Goal: Navigation & Orientation: Find specific page/section

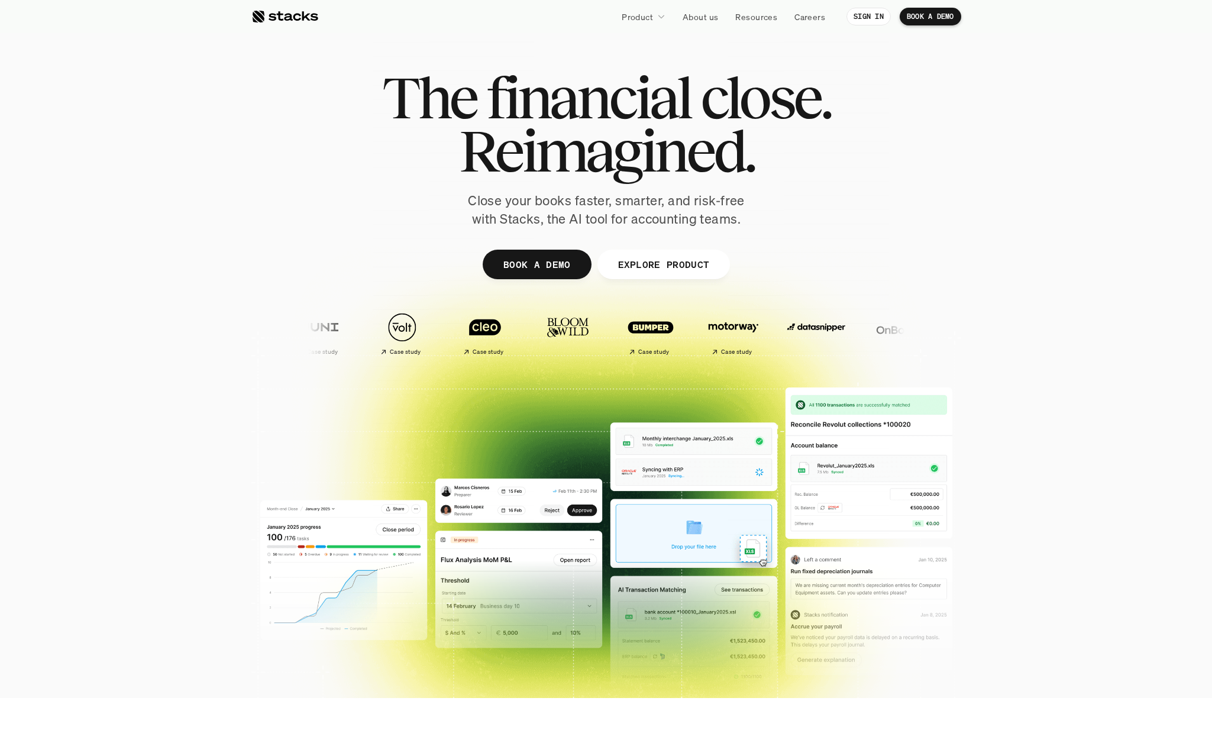
click at [535, 215] on p "Close your books faster, smarter, and risk-free with Stacks, the AI tool for ac…" at bounding box center [606, 210] width 296 height 37
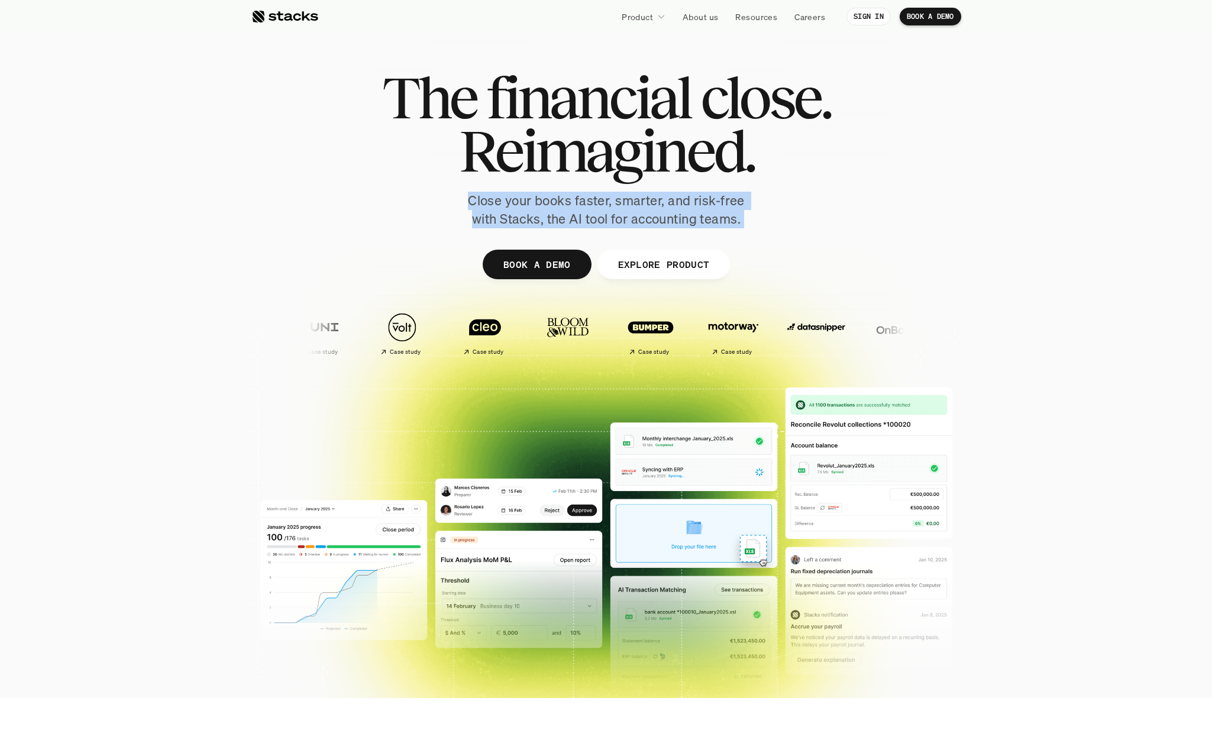
click at [535, 215] on p "Close your books faster, smarter, and risk-free with Stacks, the AI tool for ac…" at bounding box center [606, 210] width 296 height 37
click at [683, 211] on p "Close your books faster, smarter, and risk-free with Stacks, the AI tool for ac…" at bounding box center [606, 210] width 296 height 37
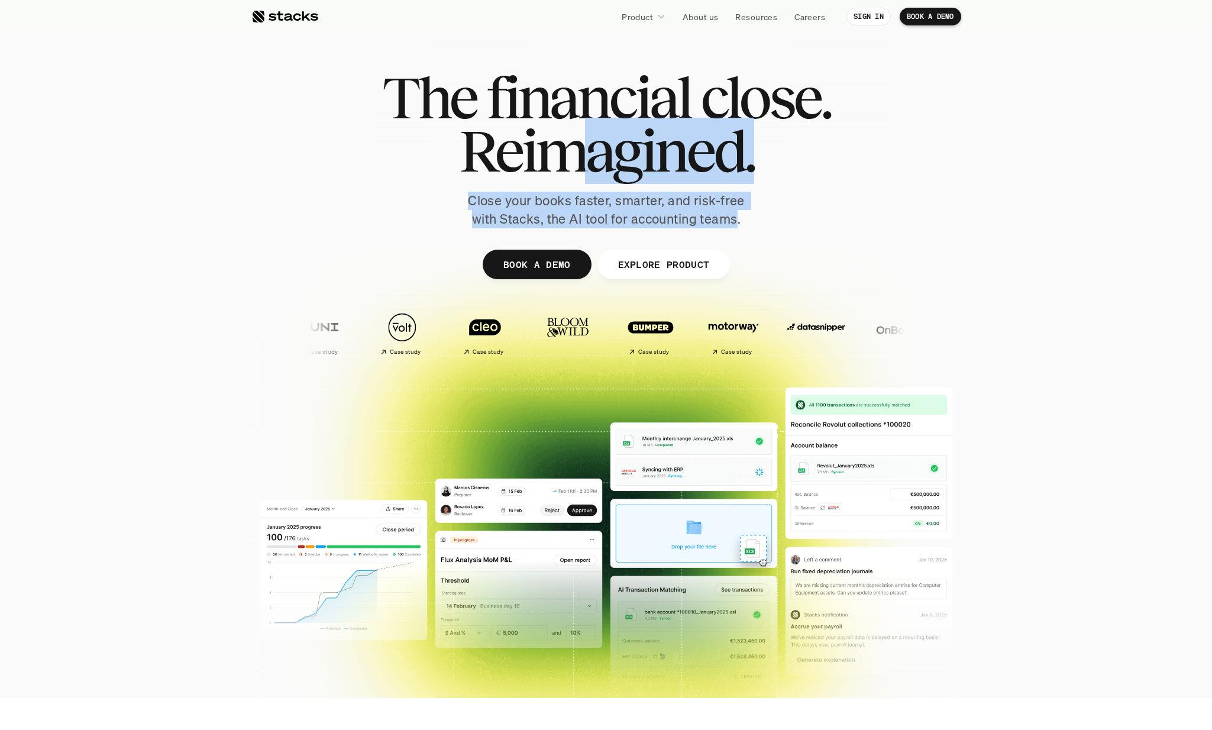
drag, startPoint x: 737, startPoint y: 222, endPoint x: 564, endPoint y: 134, distance: 194.4
click at [564, 134] on div "The financial close. Reimagined. Close your books faster, smarter, and risk-fre…" at bounding box center [606, 149] width 662 height 157
click at [564, 134] on span "Reimagined." at bounding box center [605, 150] width 295 height 53
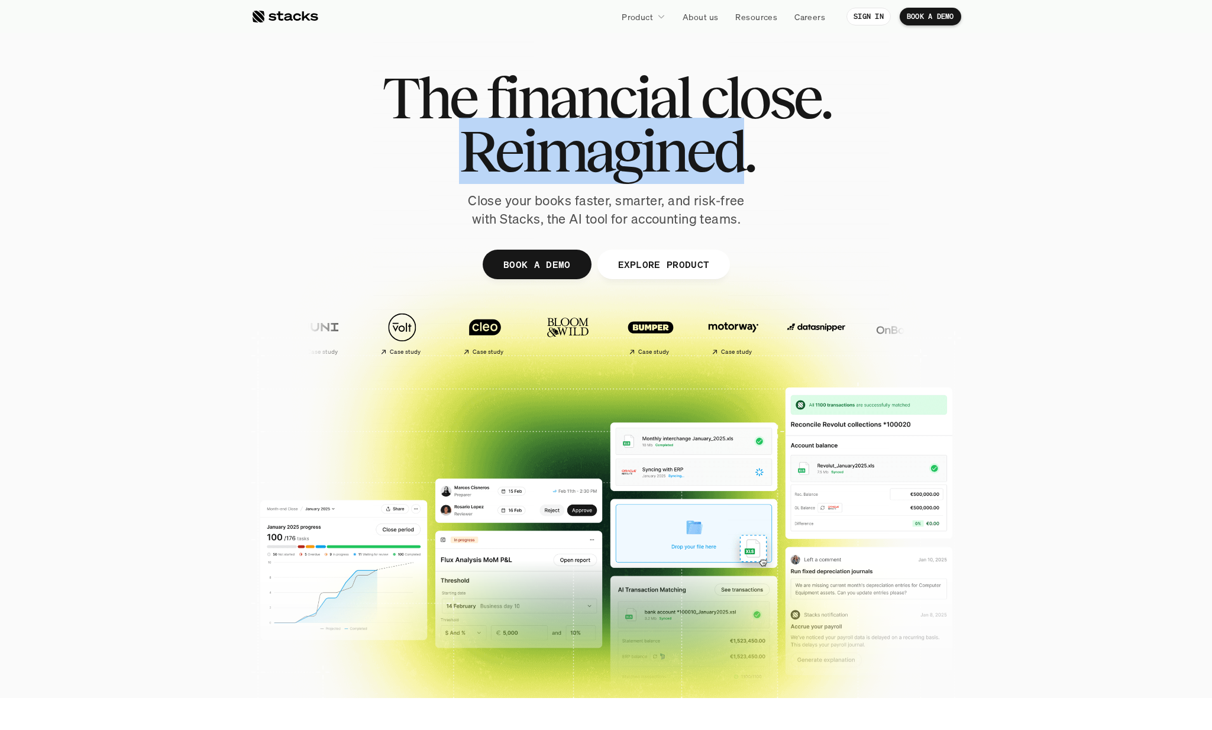
click at [563, 134] on span "Reimagined." at bounding box center [605, 150] width 295 height 53
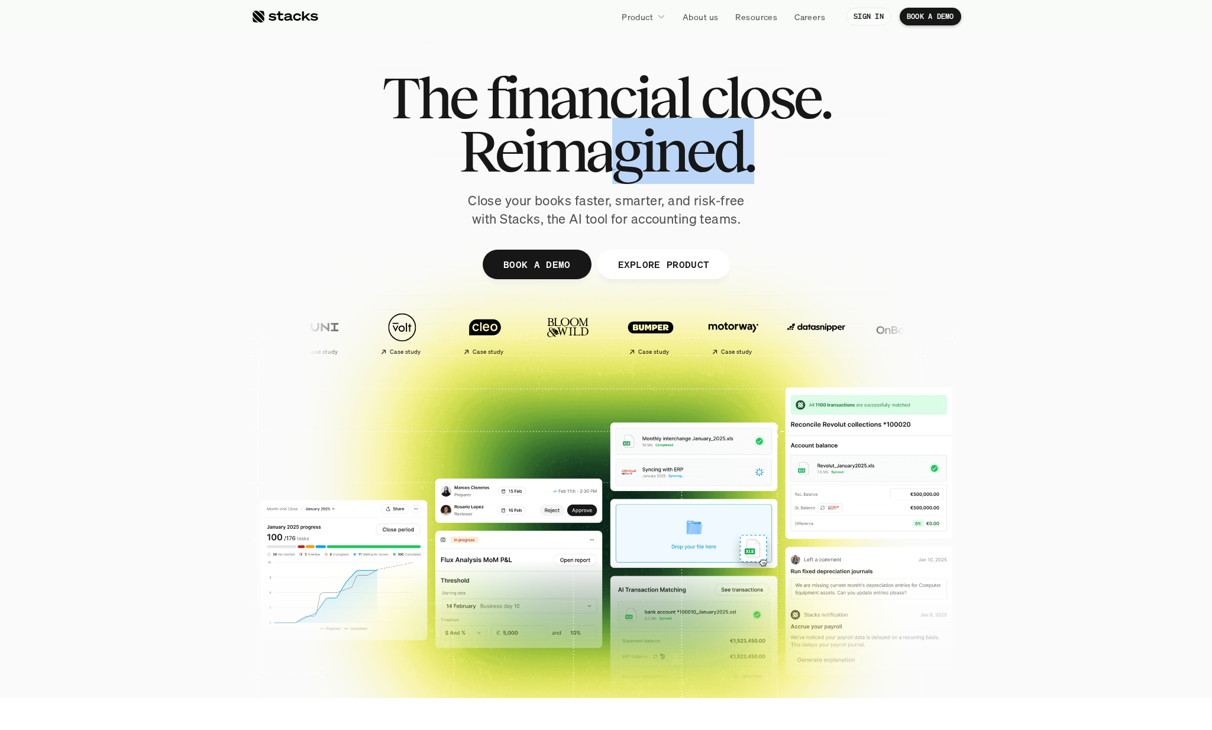
click at [622, 132] on span "Reimagined." at bounding box center [605, 150] width 295 height 53
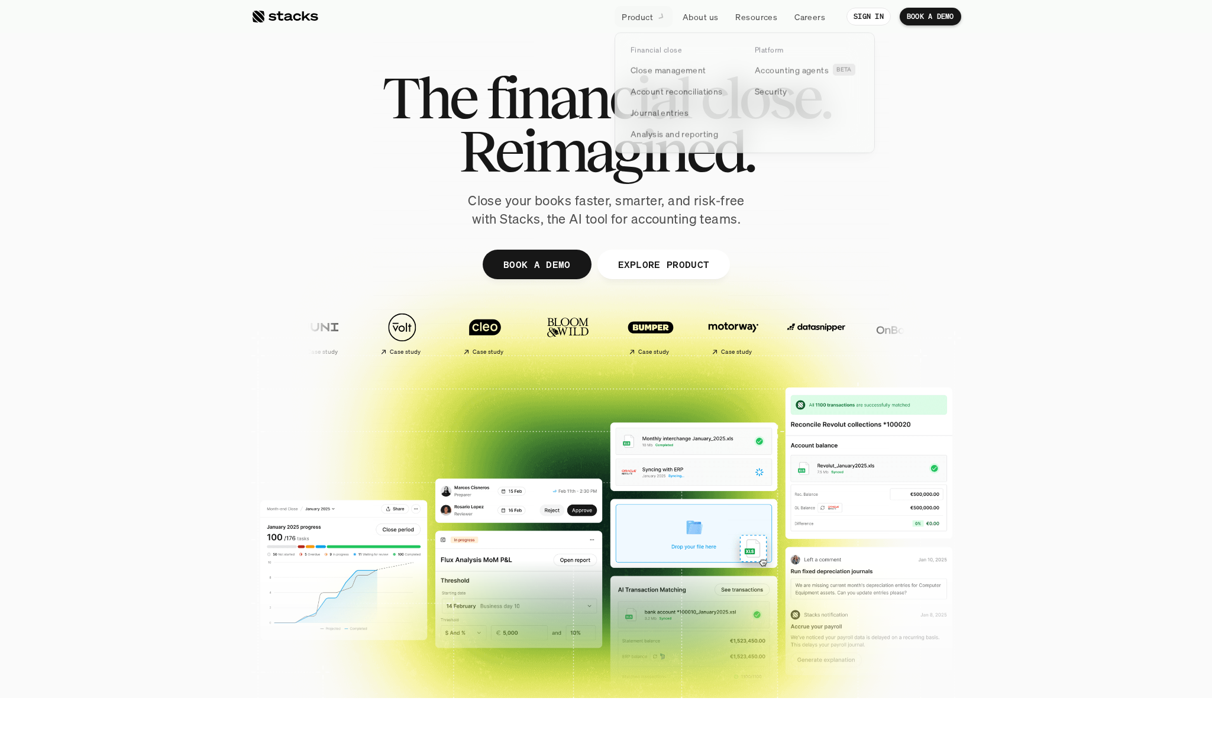
click at [638, 18] on p "Product" at bounding box center [637, 17] width 31 height 12
click at [497, 124] on span "Reimagined." at bounding box center [605, 150] width 295 height 53
